Goal: Navigation & Orientation: Find specific page/section

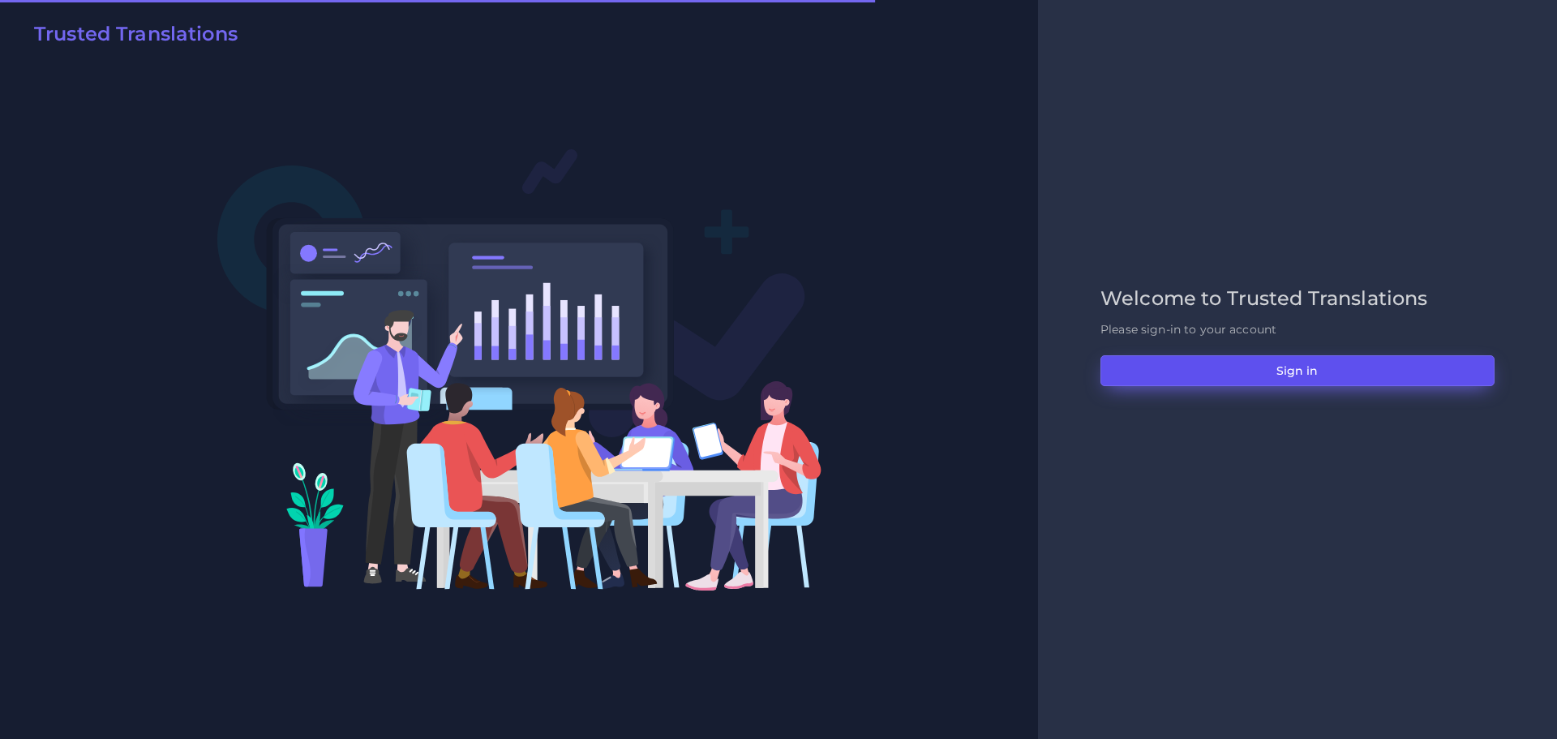
click at [1334, 371] on button "Sign in" at bounding box center [1298, 370] width 394 height 31
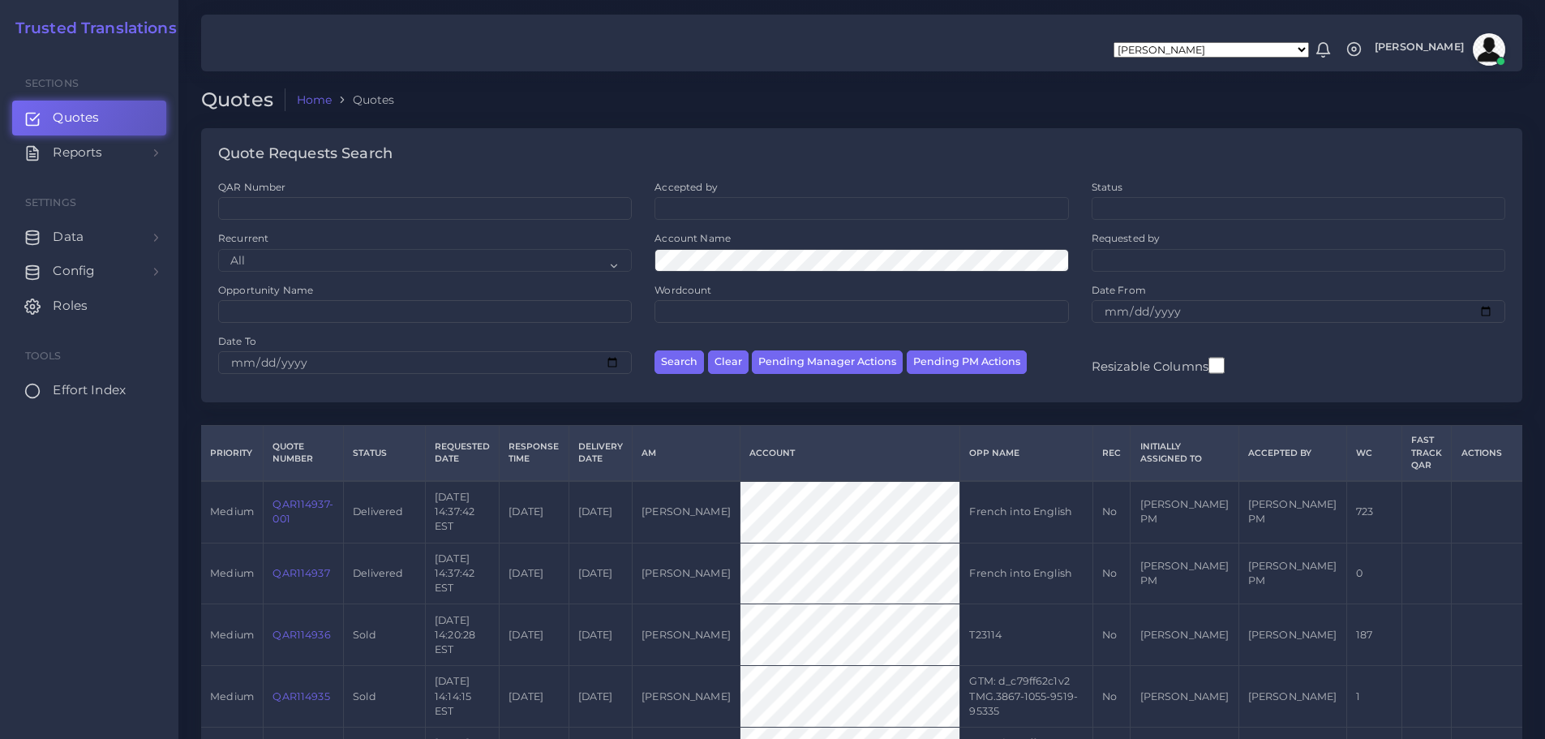
click at [111, 385] on span "Effort Index" at bounding box center [89, 390] width 73 height 18
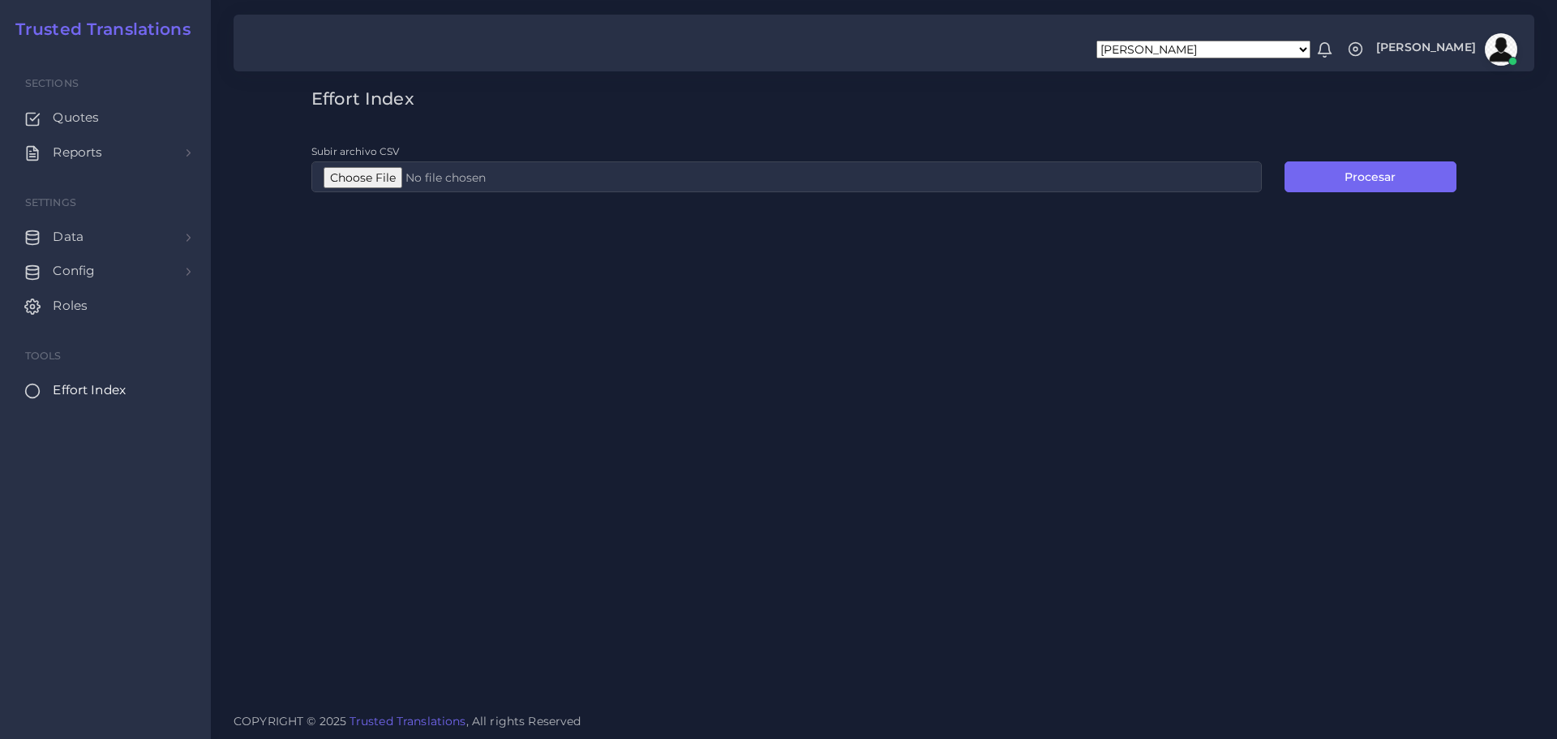
click at [92, 393] on span "Effort Index" at bounding box center [89, 390] width 73 height 18
click at [75, 274] on span "Config" at bounding box center [78, 271] width 42 height 18
click at [75, 311] on span "Quote Workflows" at bounding box center [113, 312] width 110 height 18
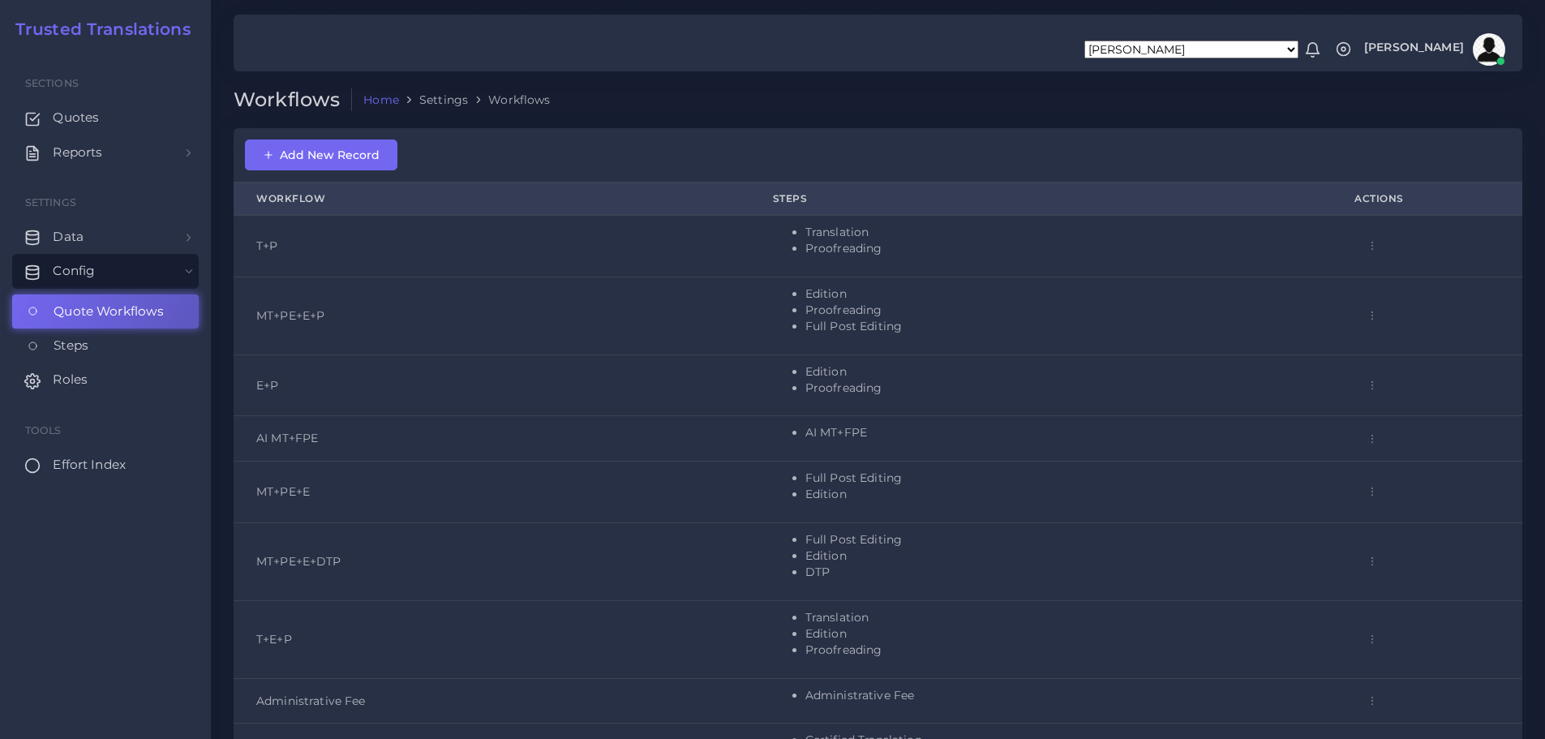
click at [106, 463] on span "Effort Index" at bounding box center [89, 465] width 73 height 18
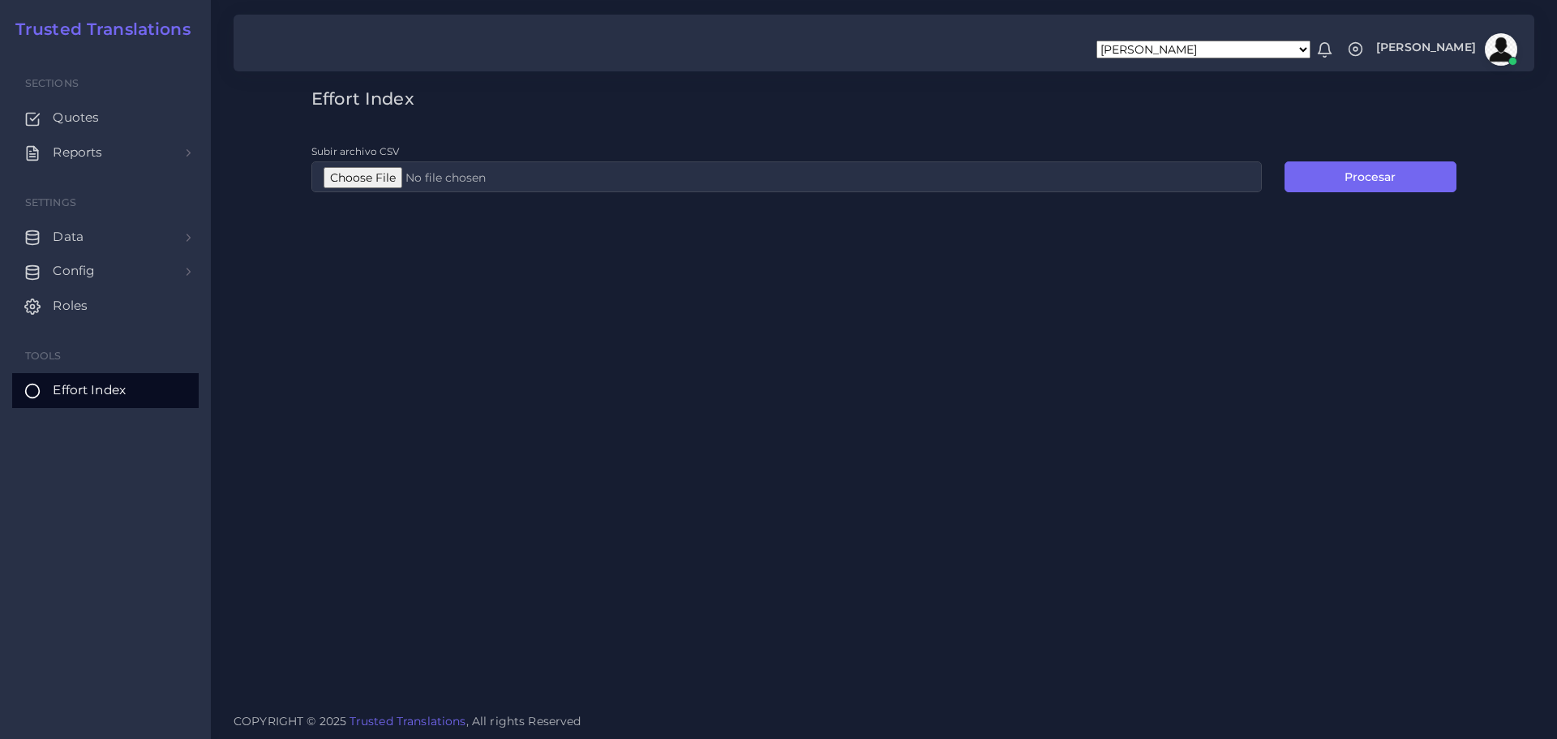
click at [68, 467] on div "Sections Quotes Reports Sales Campaigns Keywords excel processor Settings Data …" at bounding box center [105, 394] width 211 height 689
click at [561, 439] on div "Effort Index Subir archivo CSV Procesar" at bounding box center [884, 350] width 1347 height 701
click at [84, 307] on span "Roles" at bounding box center [74, 306] width 35 height 18
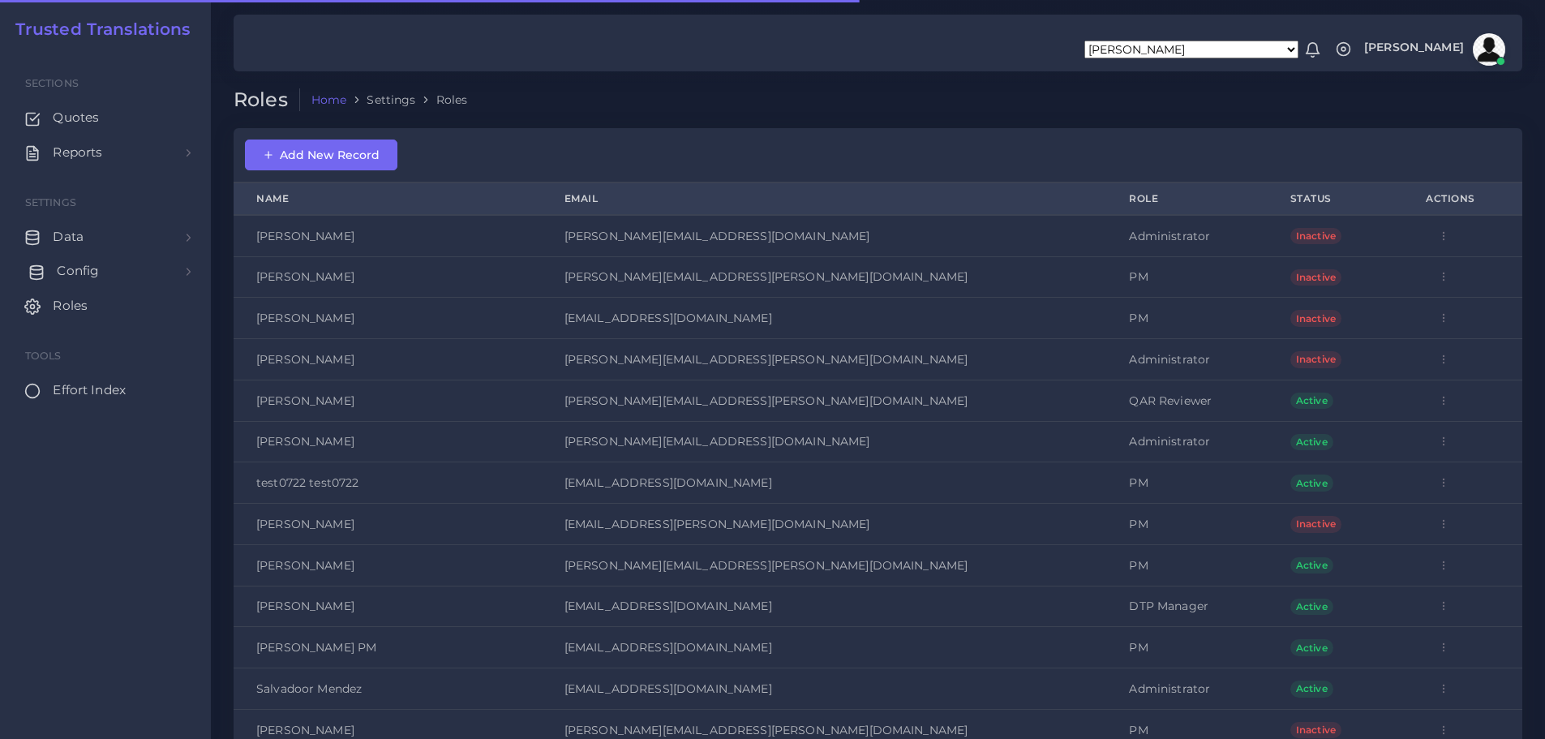
click at [92, 272] on span "Config" at bounding box center [78, 271] width 42 height 18
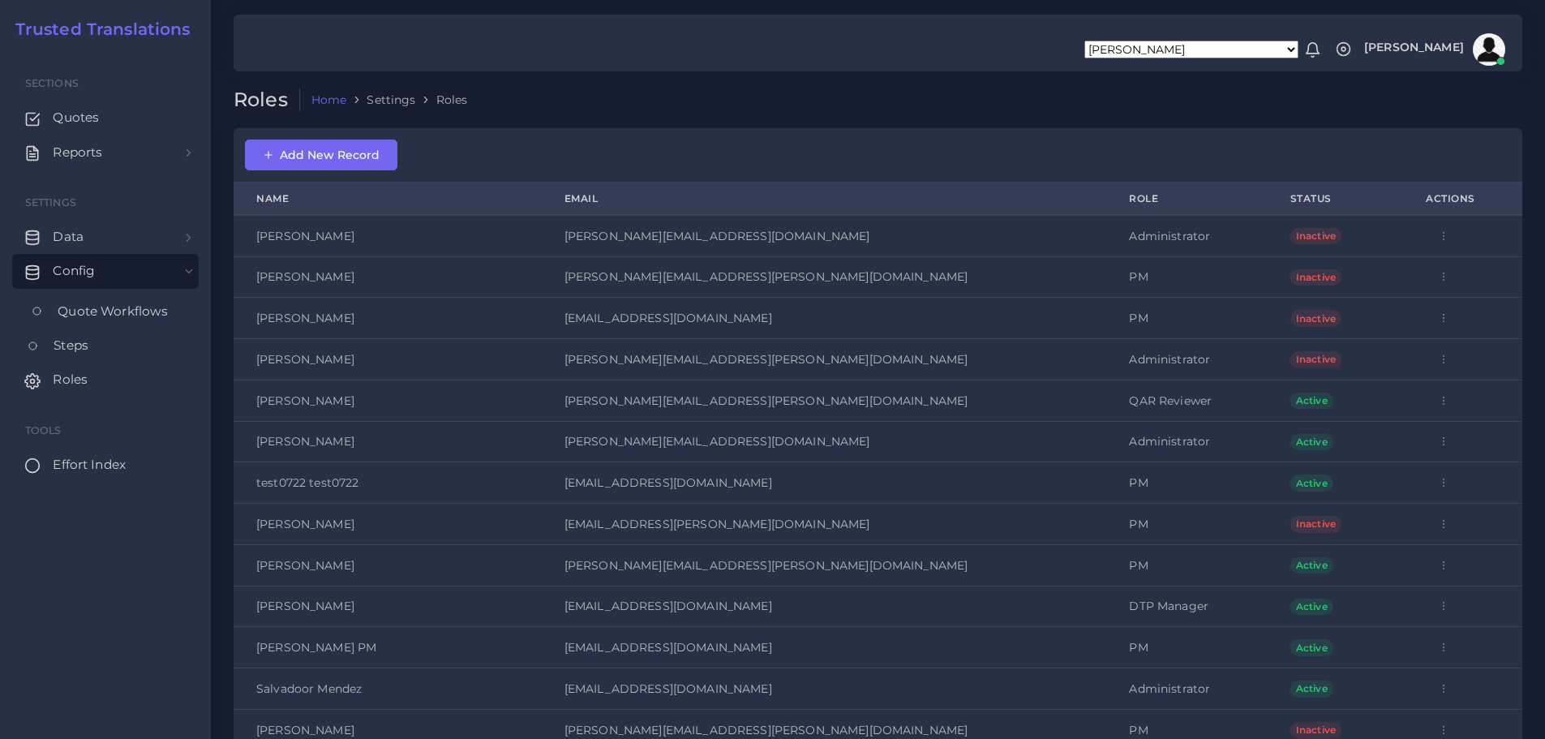
click at [97, 307] on span "Quote Workflows" at bounding box center [113, 312] width 110 height 18
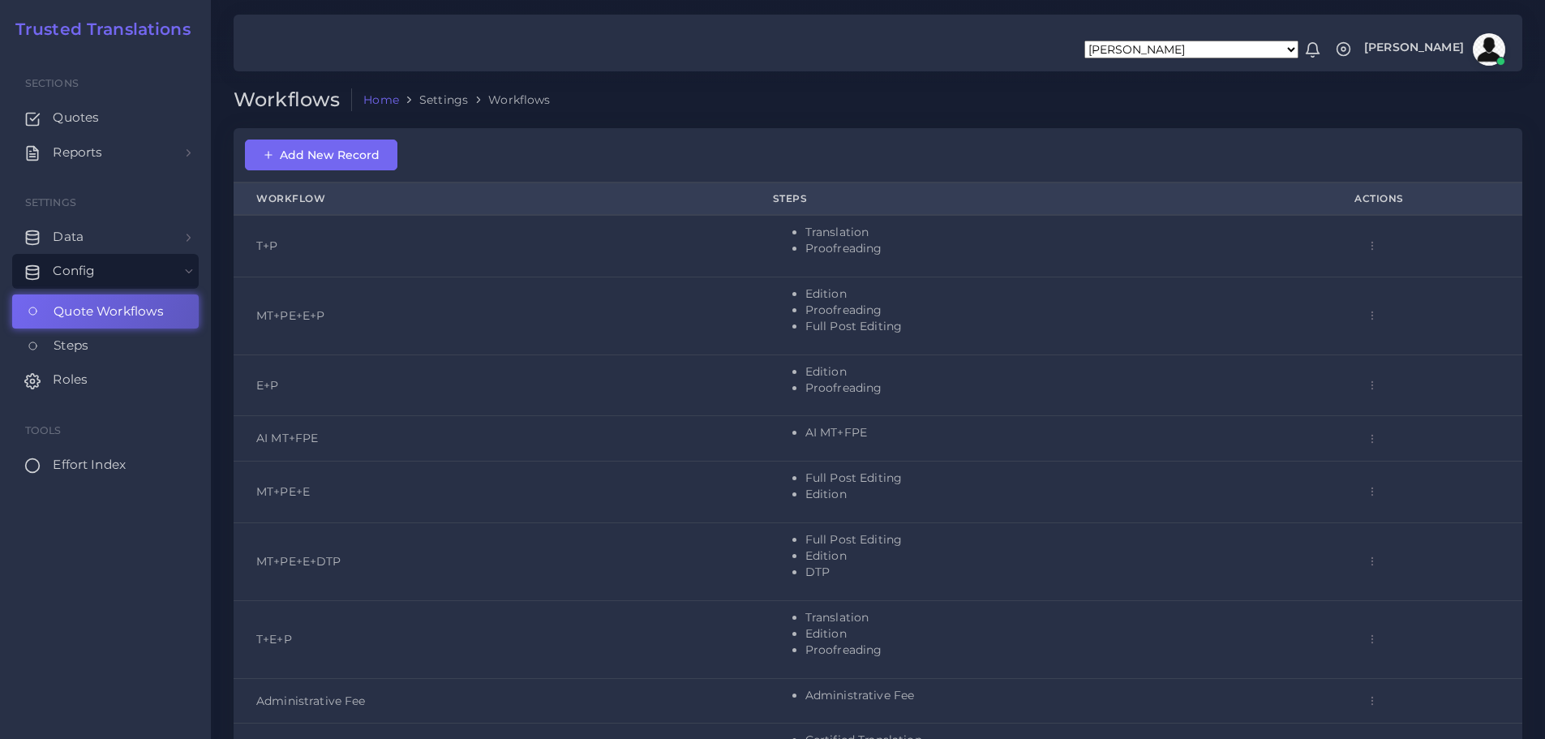
click at [64, 462] on span "Effort Index" at bounding box center [89, 465] width 73 height 18
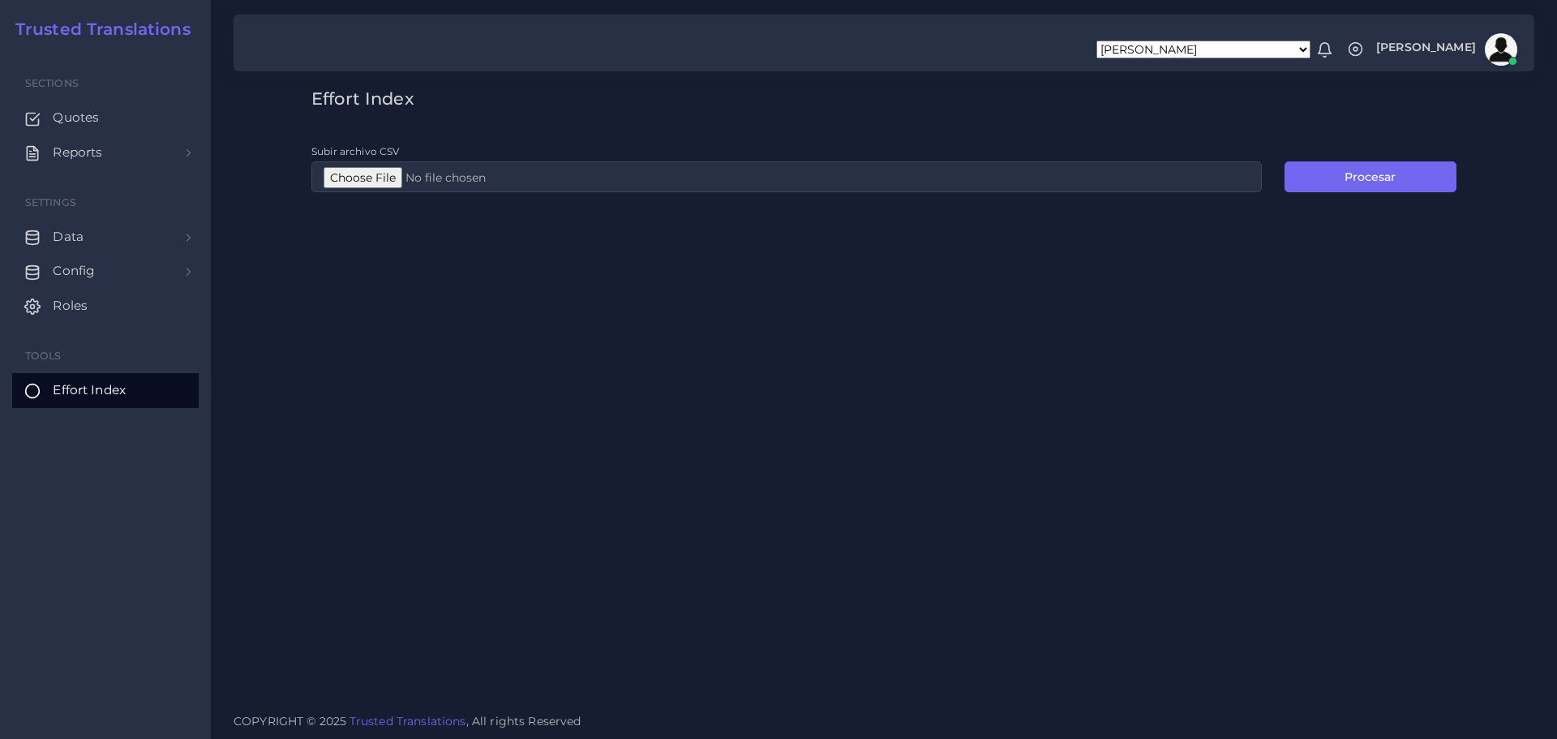
click at [601, 387] on div "Effort Index Subir archivo CSV Procesar" at bounding box center [884, 350] width 1347 height 701
click at [69, 314] on span "Roles" at bounding box center [74, 306] width 35 height 18
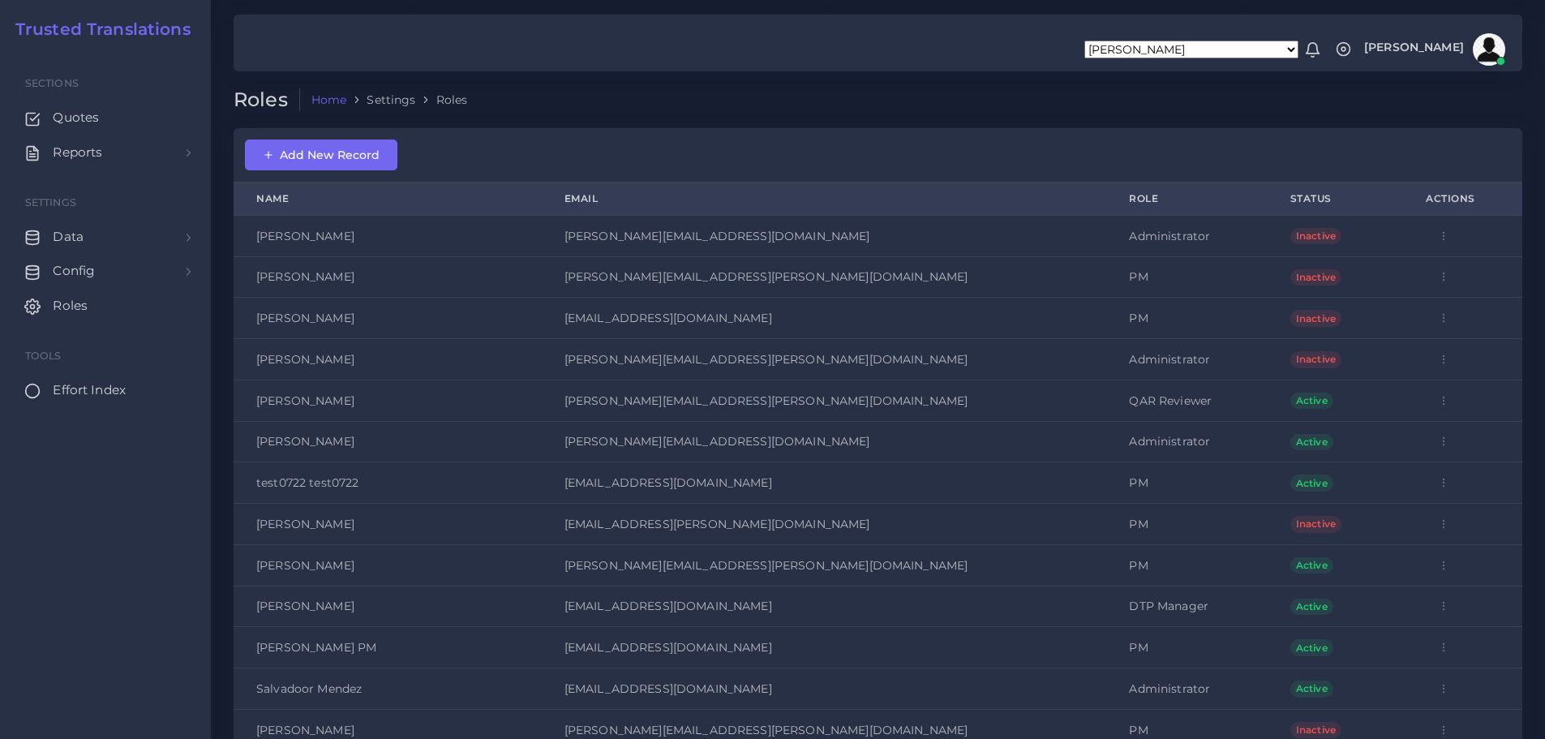
click at [92, 388] on span "Effort Index" at bounding box center [89, 390] width 73 height 18
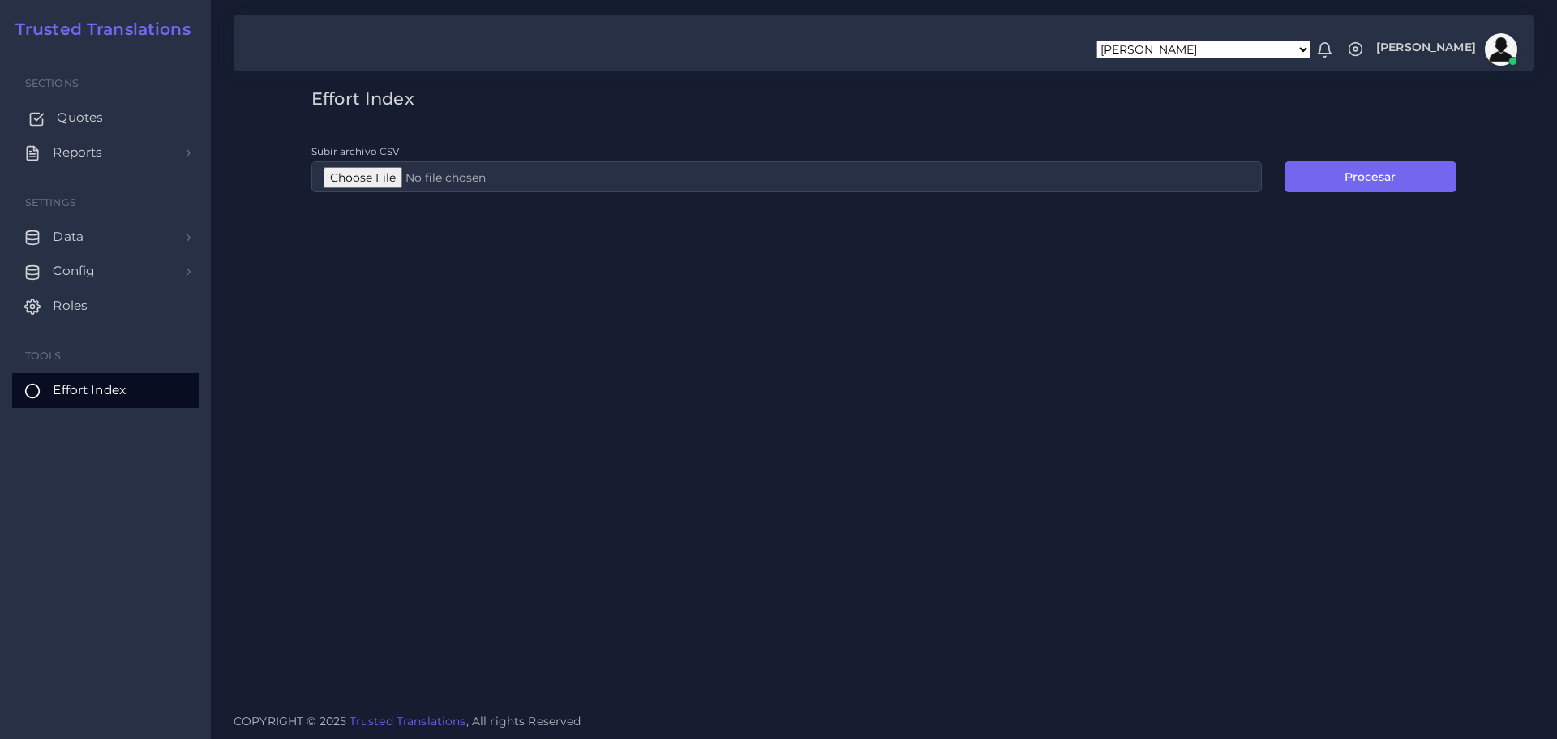
click at [85, 113] on span "Quotes" at bounding box center [80, 118] width 46 height 18
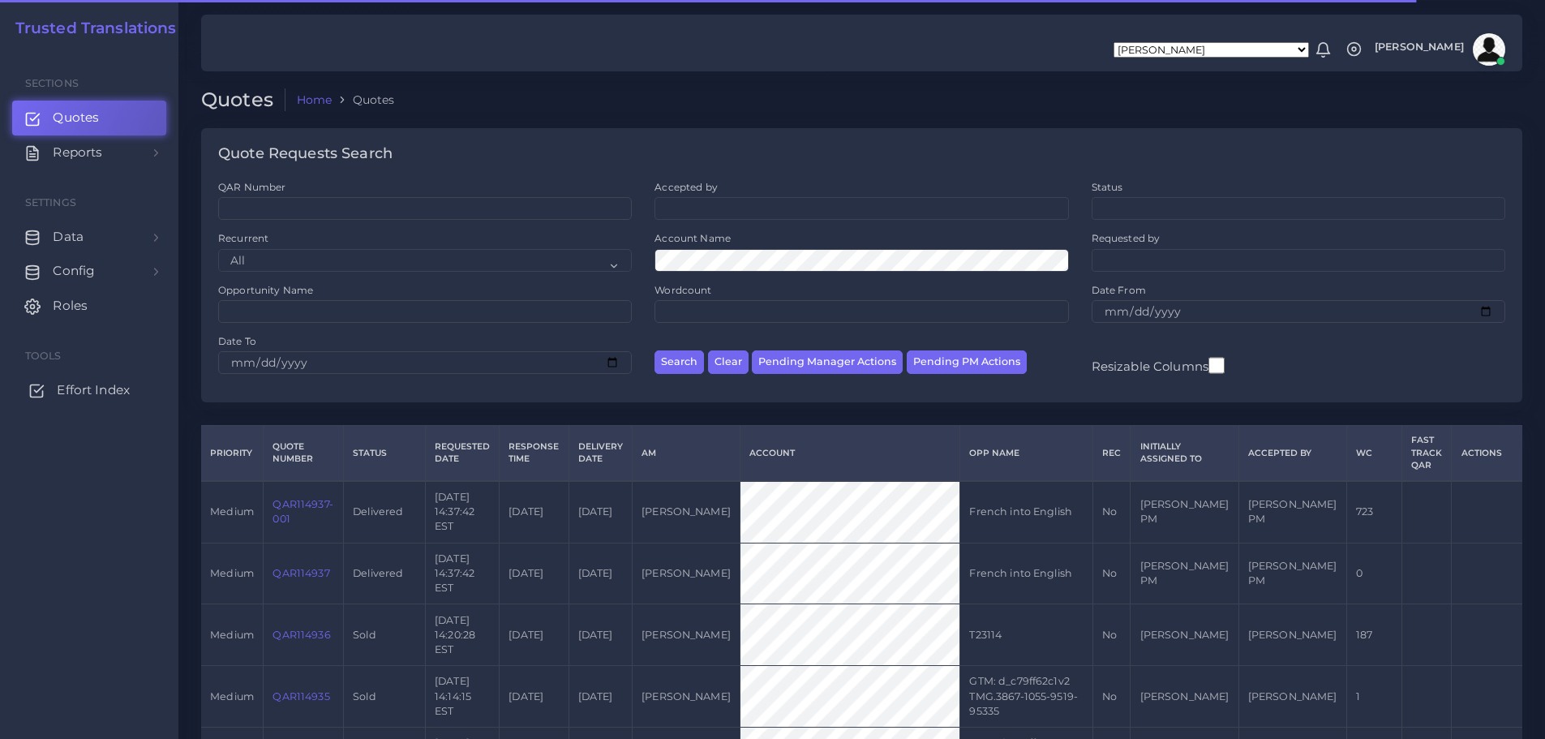
click at [67, 392] on span "Effort Index" at bounding box center [93, 390] width 73 height 18
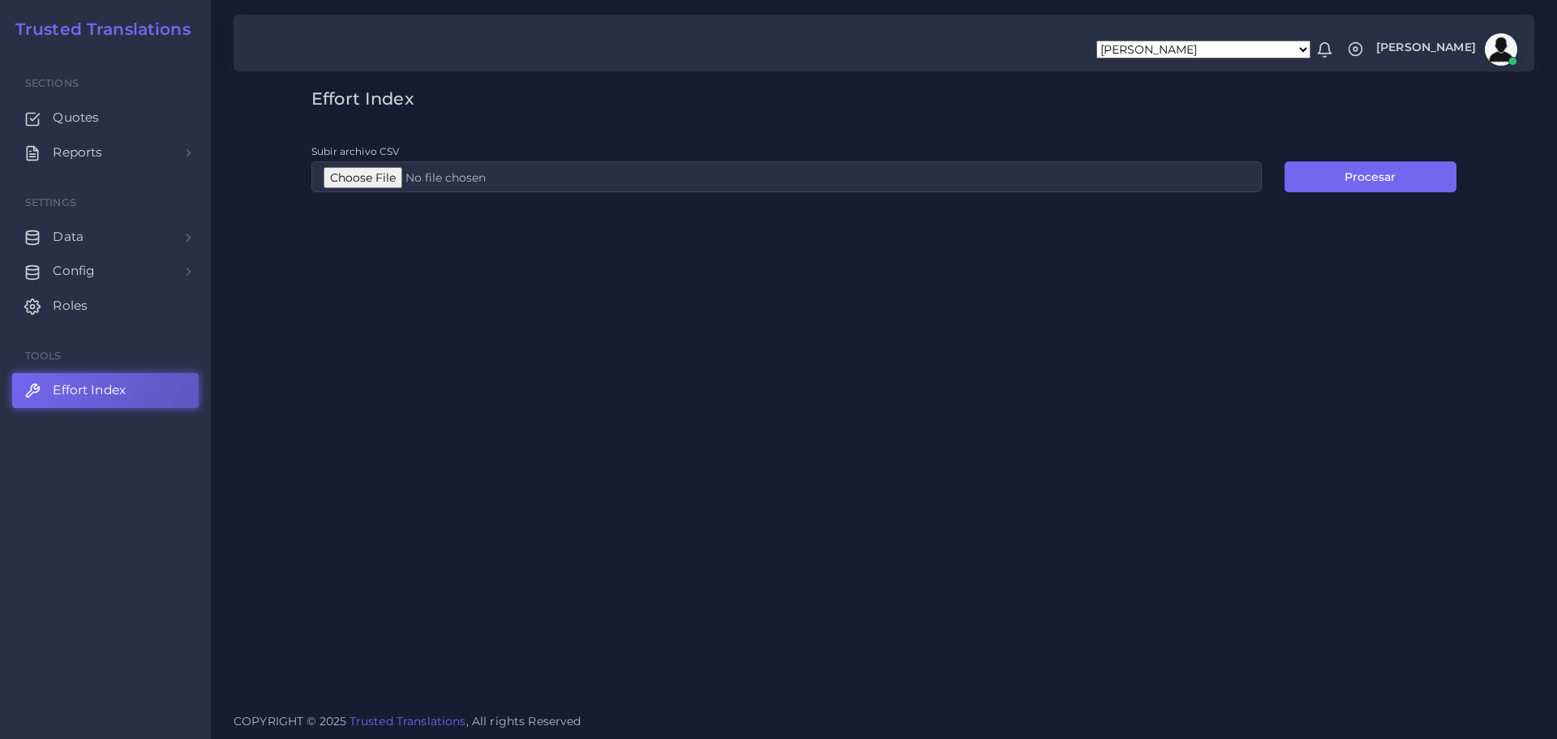
click at [174, 499] on div "Sections Quotes Reports Sales Campaigns Keywords excel processor Settings Data …" at bounding box center [105, 394] width 211 height 689
